Goal: Answer question/provide support: Share knowledge or assist other users

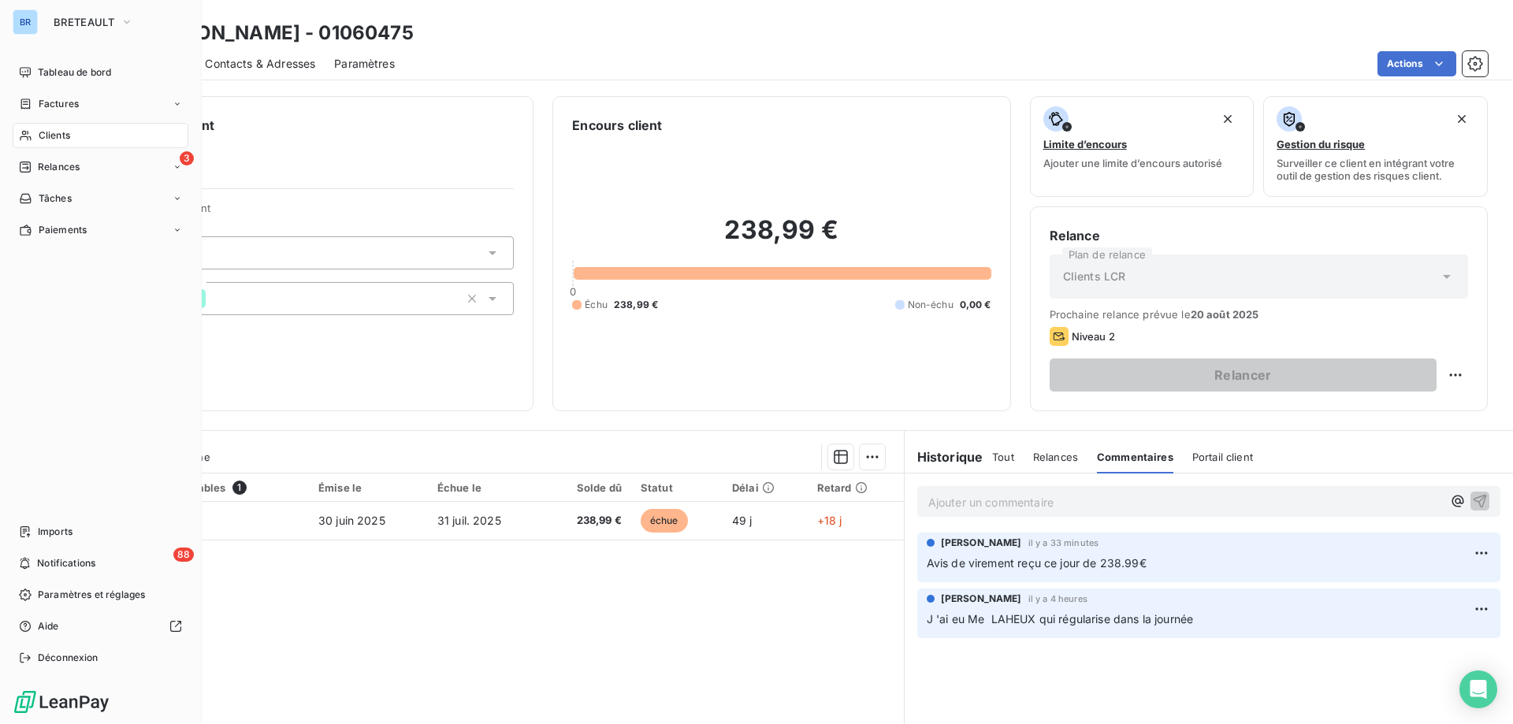
click at [53, 136] on span "Clients" at bounding box center [55, 135] width 32 height 14
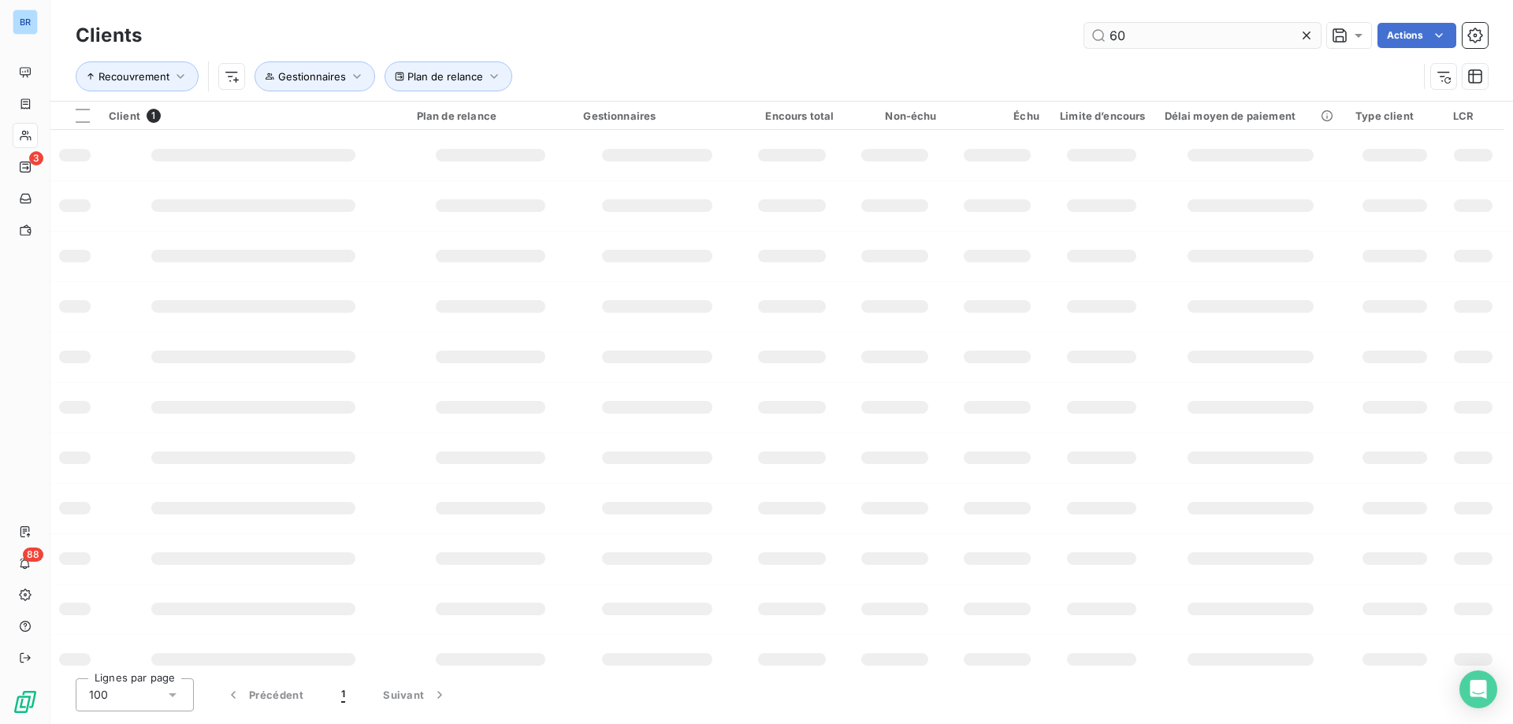
type input "6"
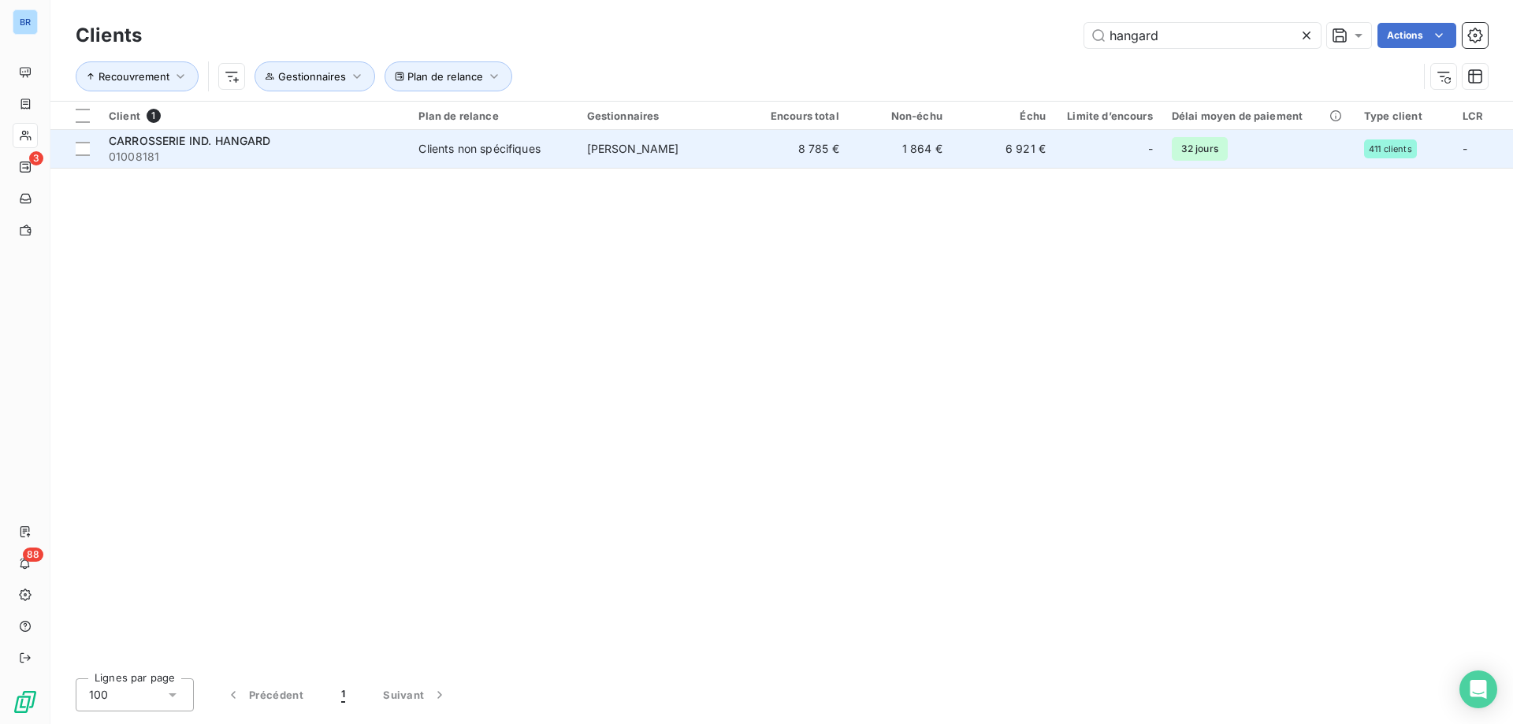
type input "hangard"
click at [890, 143] on td "1 864 €" at bounding box center [900, 149] width 103 height 38
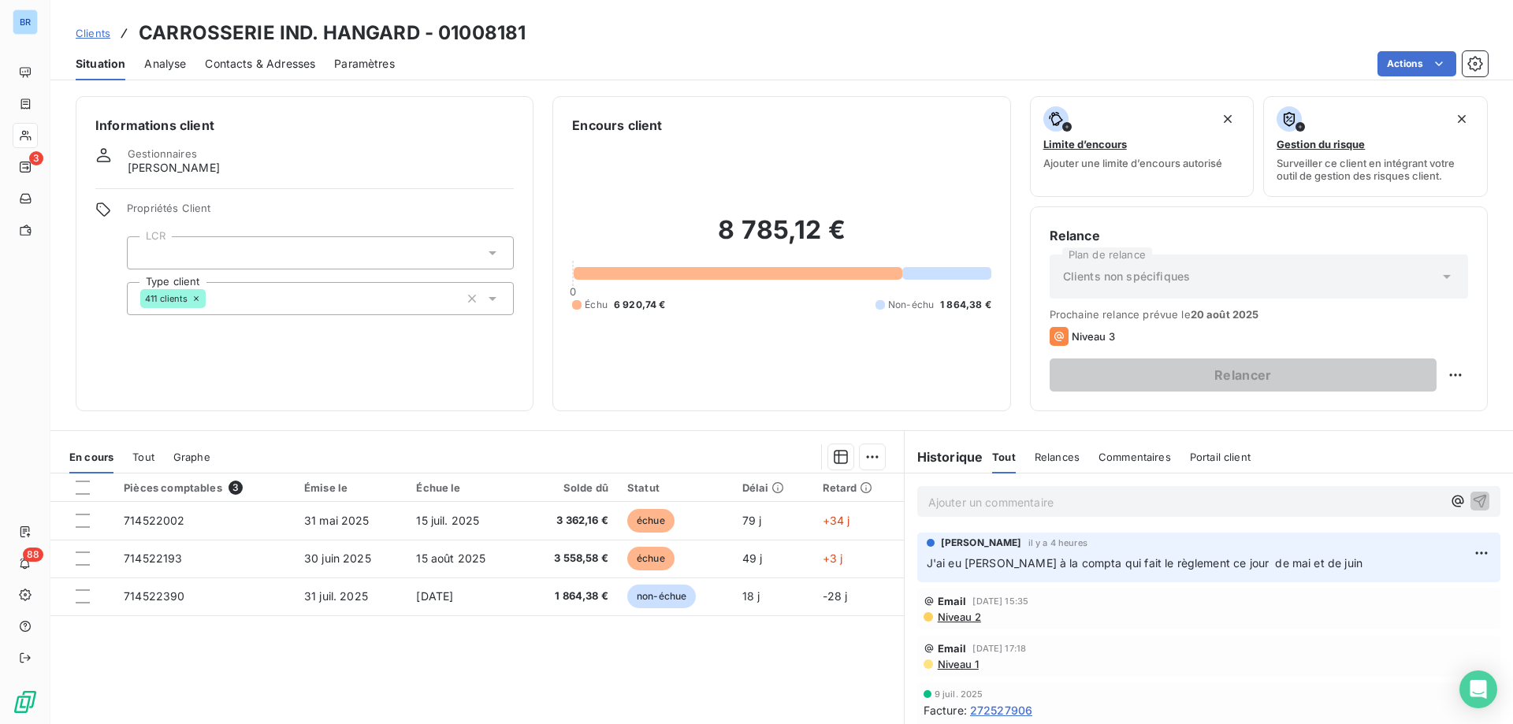
click at [1117, 455] on span "Commentaires" at bounding box center [1135, 457] width 73 height 13
click at [1007, 498] on p "Ajouter un commentaire ﻿" at bounding box center [1185, 503] width 514 height 20
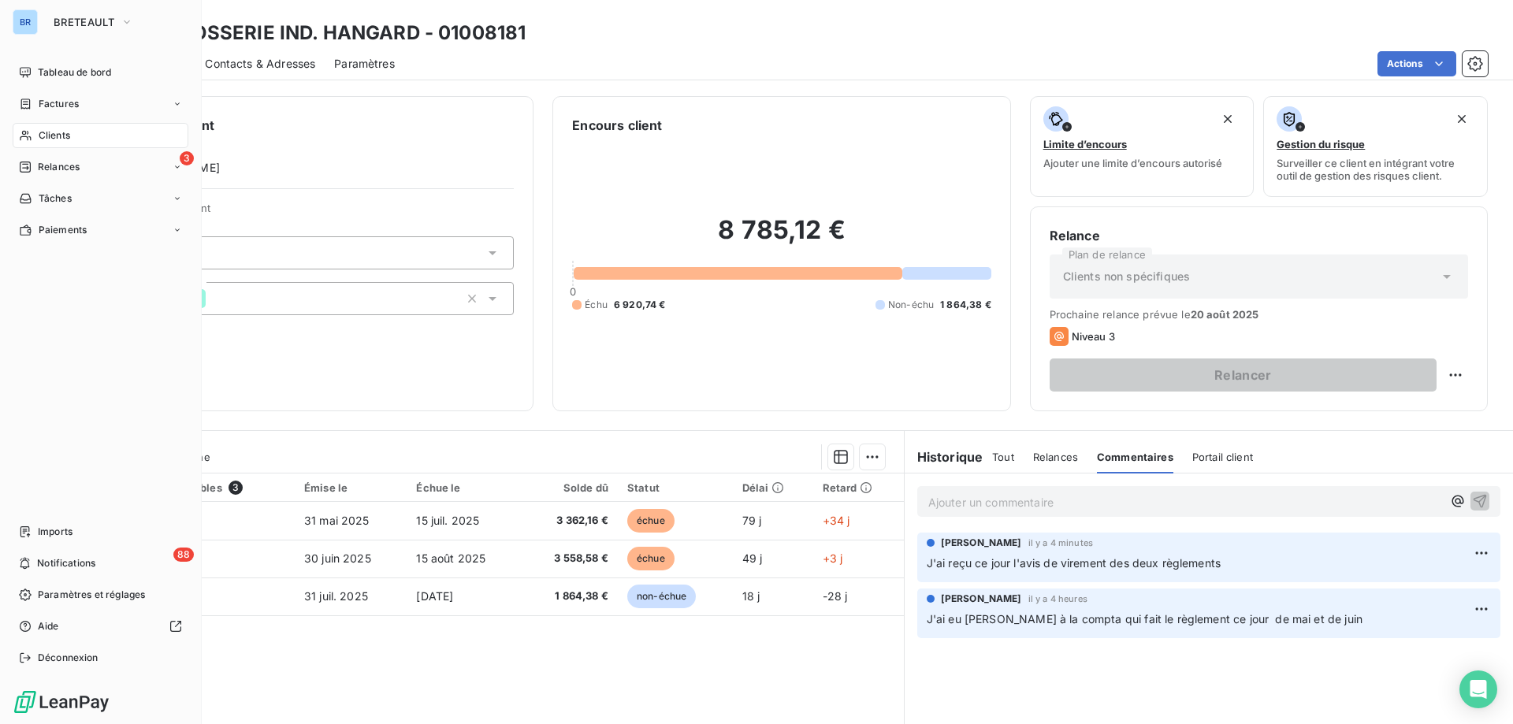
click at [84, 134] on div "Clients" at bounding box center [101, 135] width 176 height 25
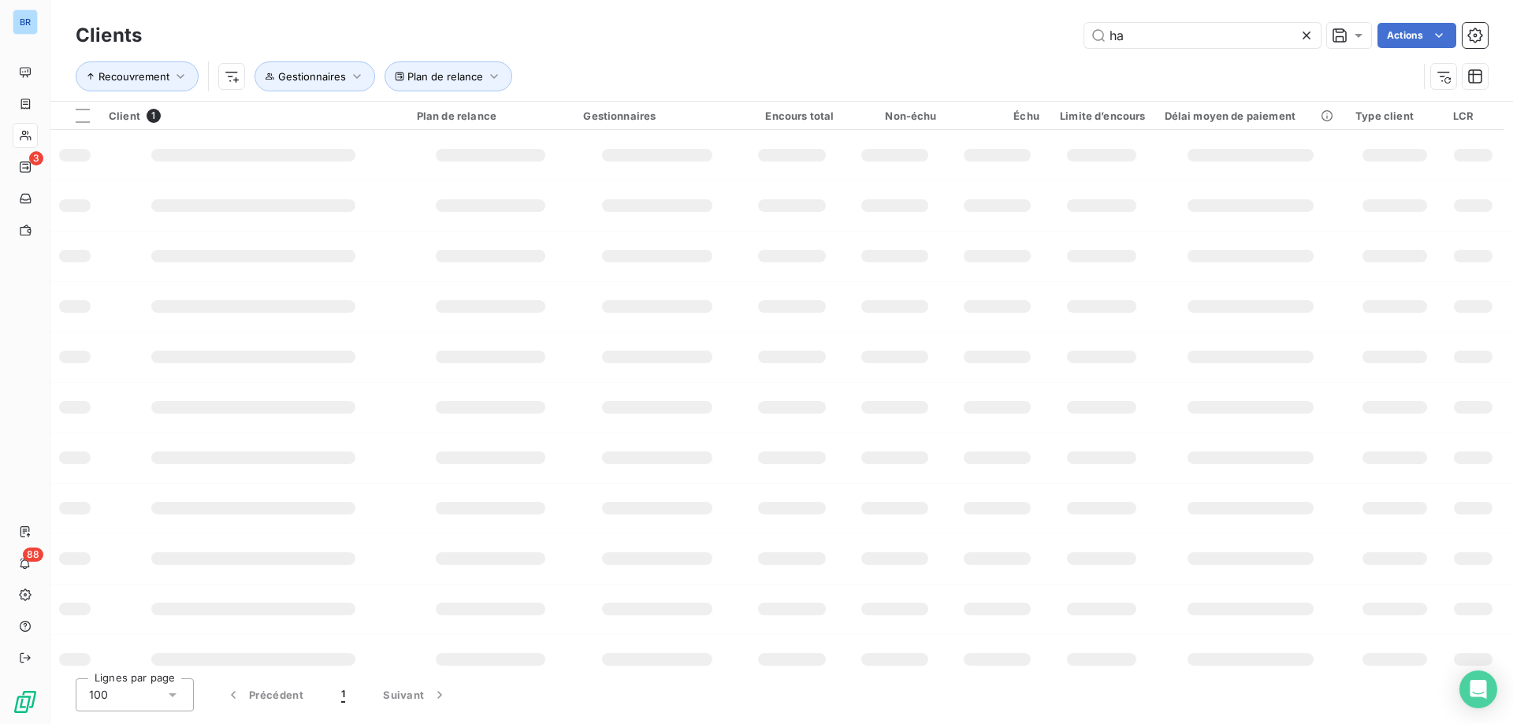
type input "h"
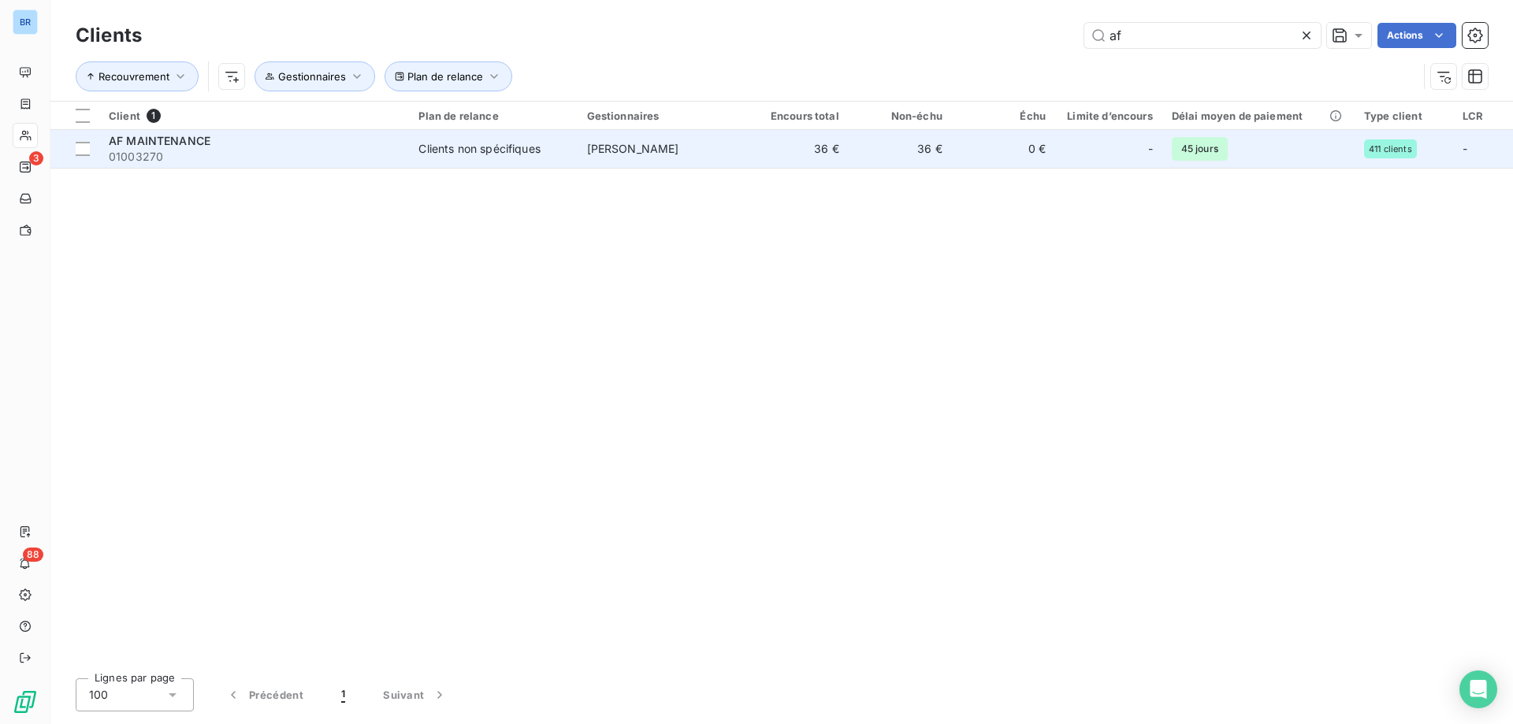
type input "af"
click at [775, 158] on td "36 €" at bounding box center [797, 149] width 103 height 38
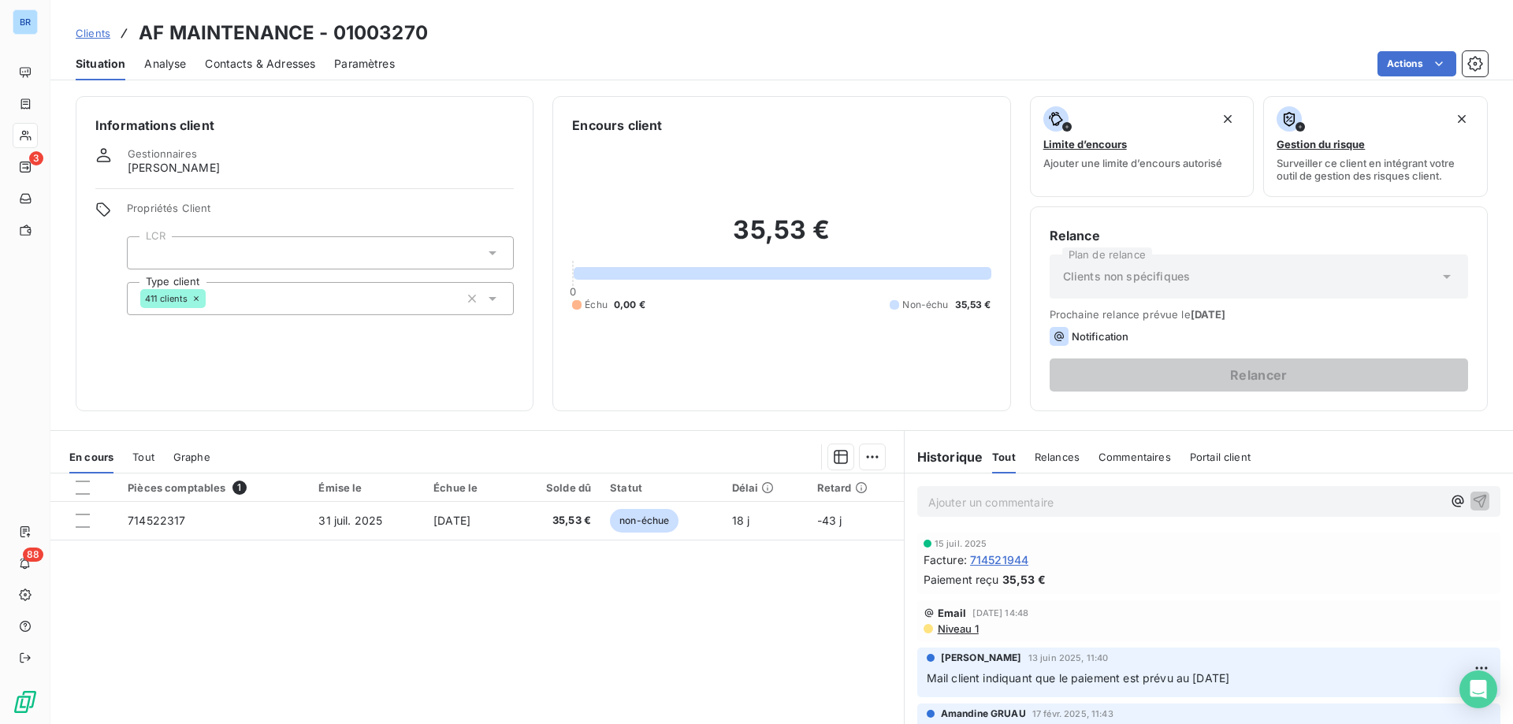
click at [1141, 452] on span "Commentaires" at bounding box center [1135, 457] width 73 height 13
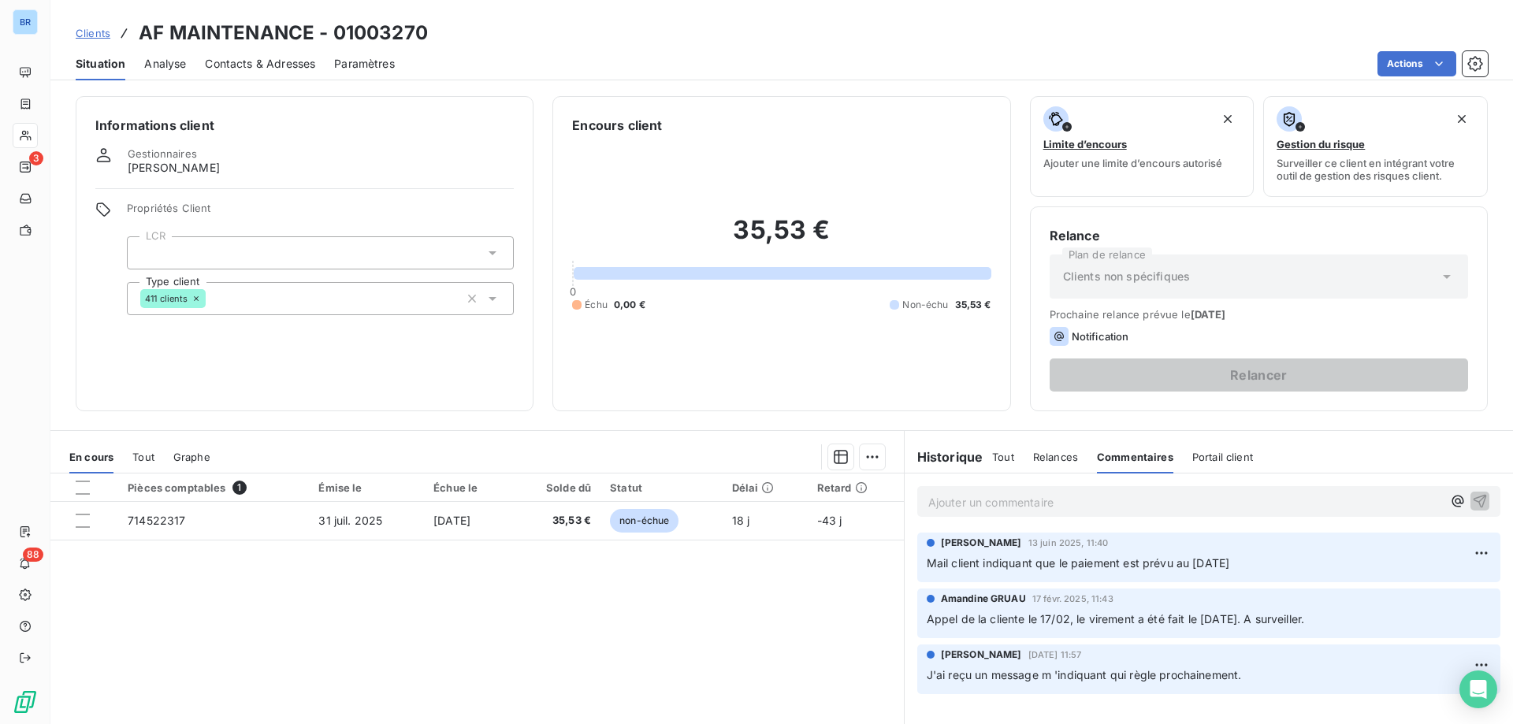
click at [1103, 490] on div "Ajouter un commentaire ﻿" at bounding box center [1208, 501] width 583 height 31
click at [1105, 504] on p "Ajouter un commentaire ﻿" at bounding box center [1185, 503] width 514 height 20
